Goal: Task Accomplishment & Management: Manage account settings

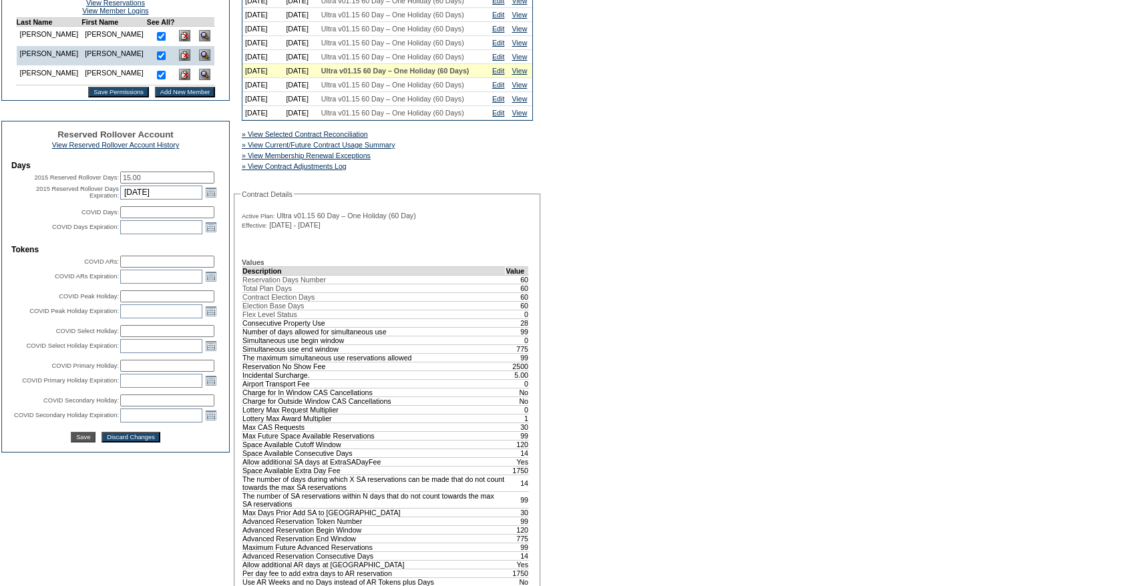
click at [184, 184] on input "15.00" at bounding box center [167, 178] width 94 height 12
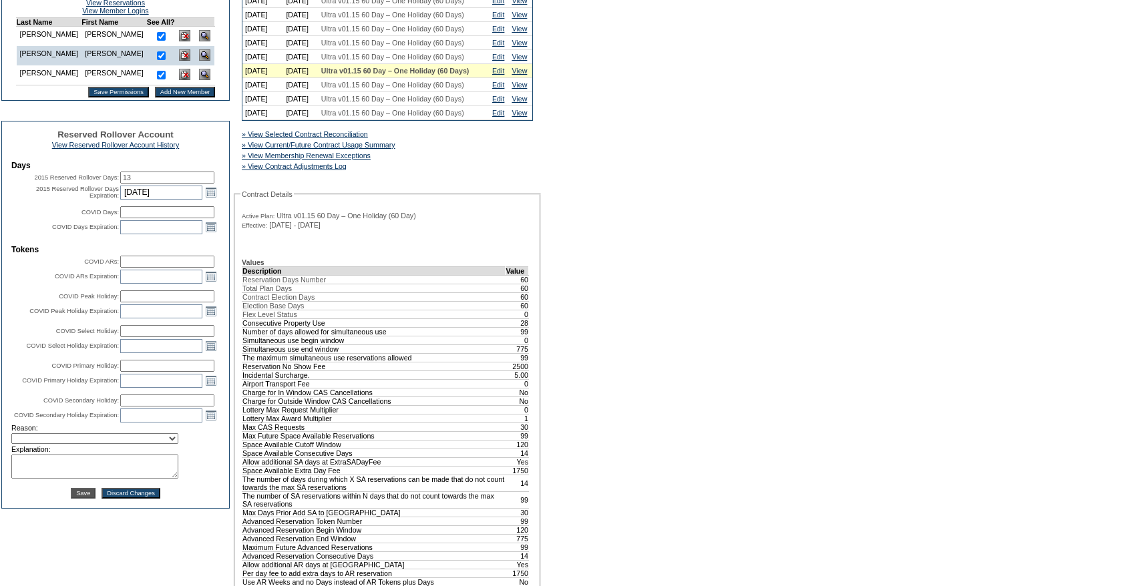
type input "13"
click at [65, 479] on table "Days 2015 Reserved Rollover Days: 13 2015 Reserved Rollover Days Expiration: [D…" at bounding box center [115, 330] width 211 height 340
click at [61, 444] on select "Requested Transfer Exception Member Transfer Error Internal Correction Other Co…" at bounding box center [94, 438] width 167 height 11
select select "980"
click at [11, 444] on select "Requested Transfer Exception Member Transfer Error Internal Correction Other Co…" at bounding box center [94, 438] width 167 height 11
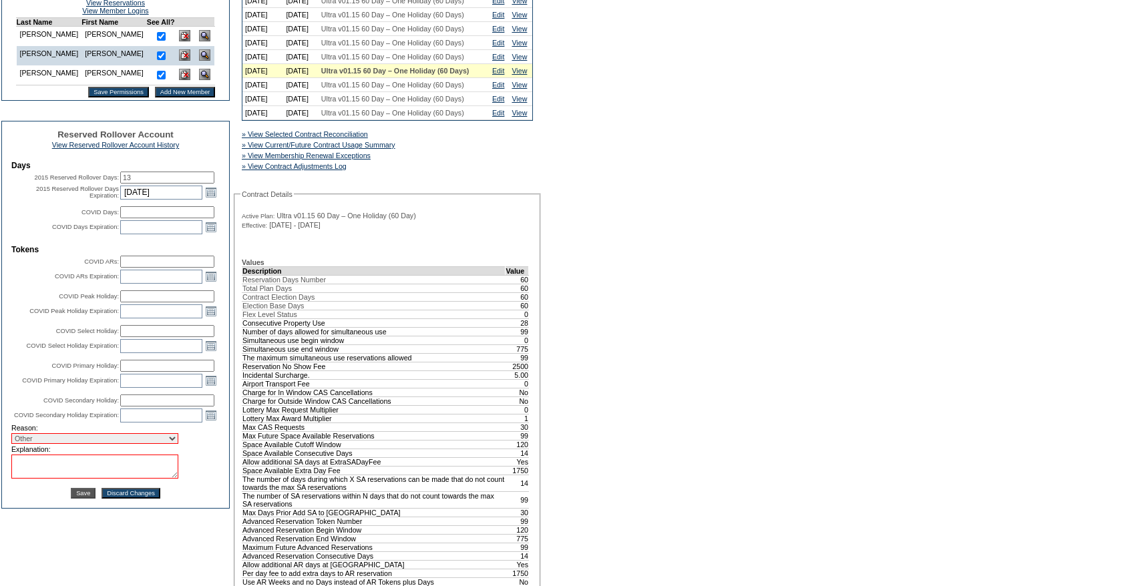
click at [50, 479] on textarea at bounding box center [94, 467] width 167 height 24
paste textarea "Per [PERSON_NAME] case [DATE], moving 2 days from RR to 24/25."
drag, startPoint x: 170, startPoint y: 527, endPoint x: 174, endPoint y: 545, distance: 18.5
click at [174, 500] on table "Days 2015 Reserved Rollover Days: 13 2015 Reserved Rollover Days Expiration: [D…" at bounding box center [115, 330] width 211 height 340
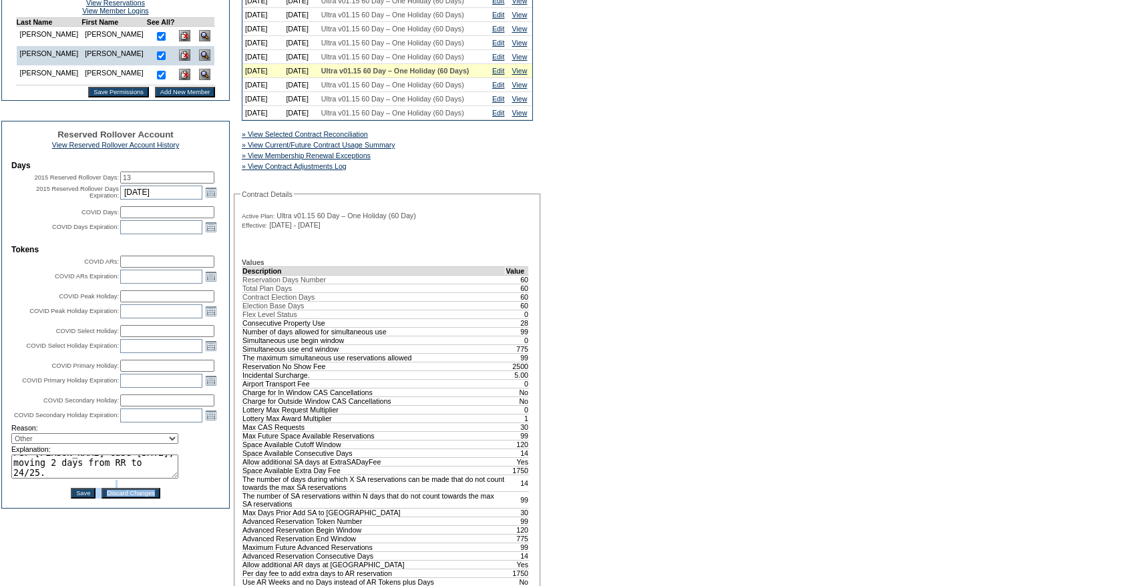
scroll to position [0, 0]
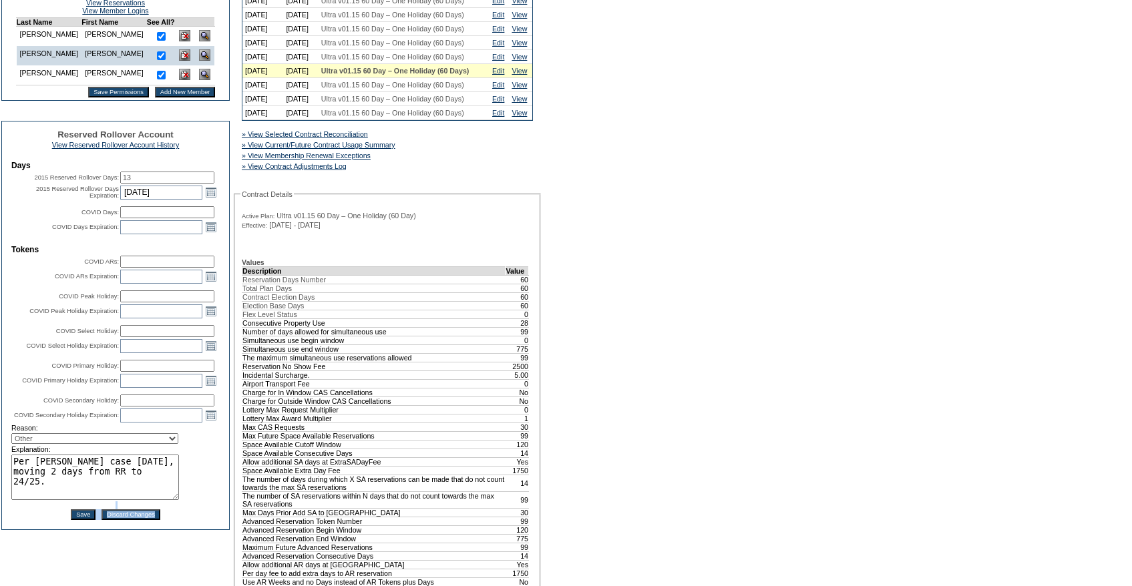
drag, startPoint x: 174, startPoint y: 523, endPoint x: 176, endPoint y: 545, distance: 22.7
click at [176, 500] on textarea "Per [PERSON_NAME] case [DATE], moving 2 days from RR to 24/25." at bounding box center [95, 477] width 168 height 45
click at [193, 501] on td "Per [PERSON_NAME] case [DATE], moving 2 days from RR to 24/25." at bounding box center [115, 478] width 208 height 47
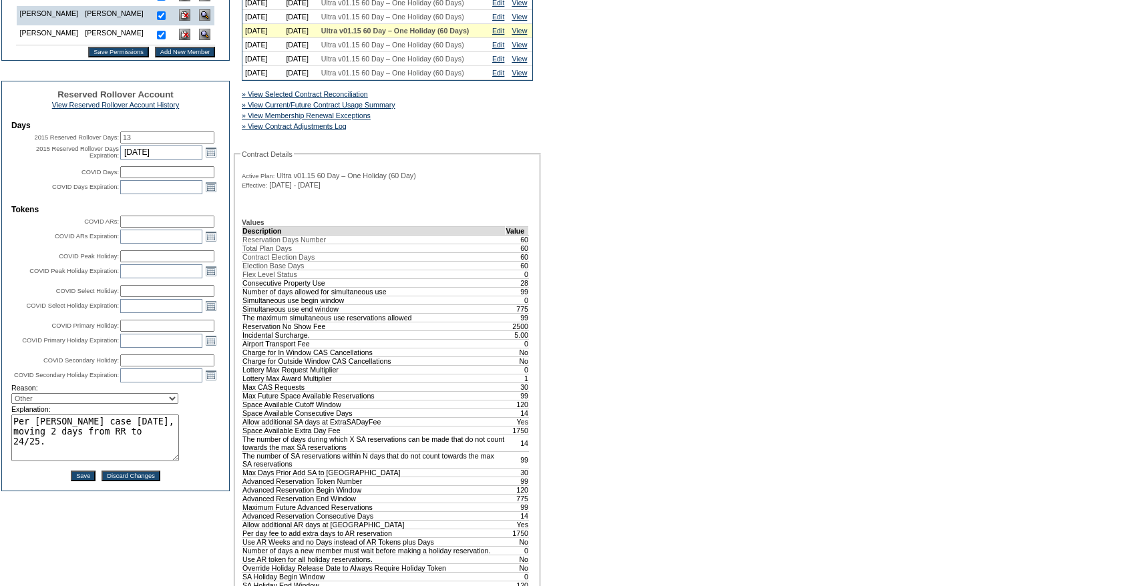
scroll to position [421, 0]
click at [159, 463] on textarea "Per Nick Cary's case 9/2/2025, moving 2 days from RR to 24/25." at bounding box center [95, 439] width 168 height 47
click at [223, 472] on table "Reserved Rollover Account View Reserved Rollover Account History Days 2015 Rese…" at bounding box center [115, 287] width 227 height 409
click at [126, 463] on textarea "Per Nick Cary's case 9/2/25, moving 2 days from RR to 24/25." at bounding box center [95, 439] width 168 height 47
type textarea "Per [PERSON_NAME] case [DATE], moving 2 days from RR account to 24/25 to cover …"
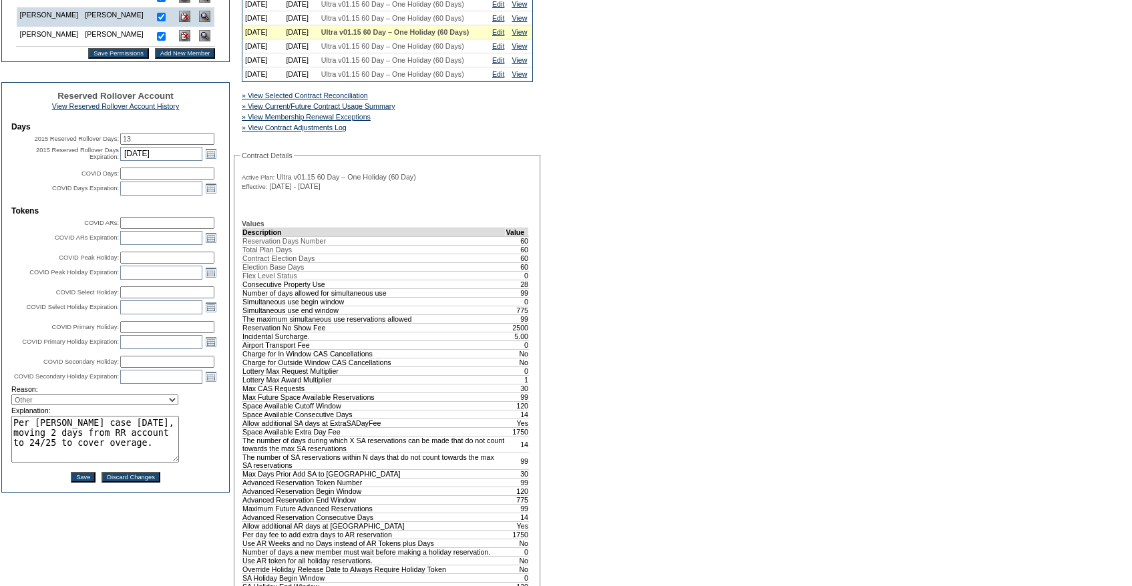
click at [206, 463] on td "Per [PERSON_NAME] case [DATE], moving 2 days from RR account to 24/25 to cover …" at bounding box center [115, 439] width 208 height 47
click at [73, 483] on input "Save" at bounding box center [83, 477] width 25 height 11
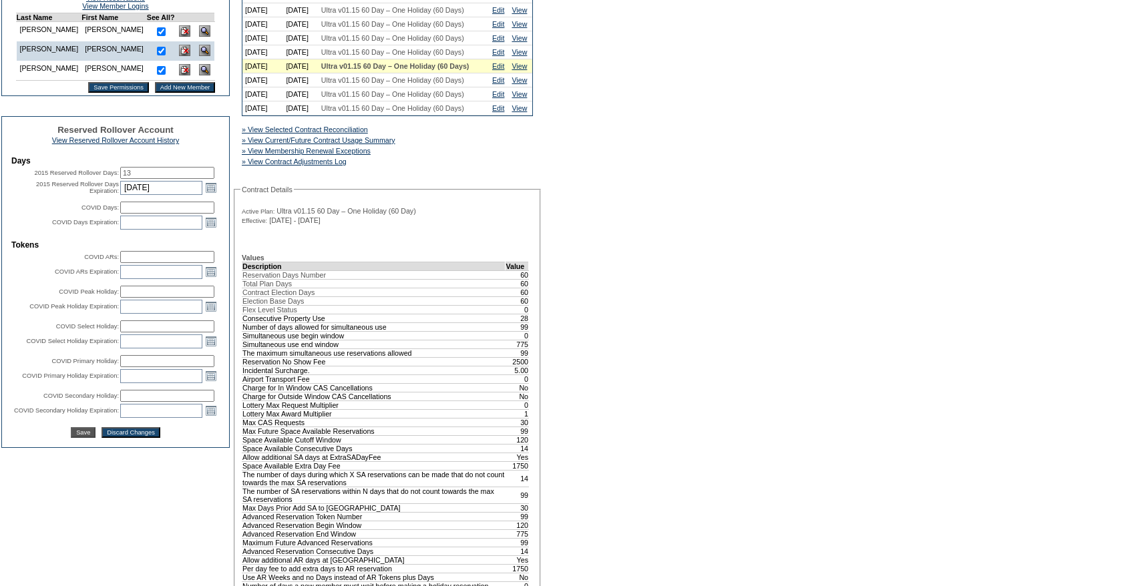
scroll to position [388, 0]
click at [504, 55] on link "Edit" at bounding box center [498, 51] width 12 height 8
